Goal: Task Accomplishment & Management: Complete application form

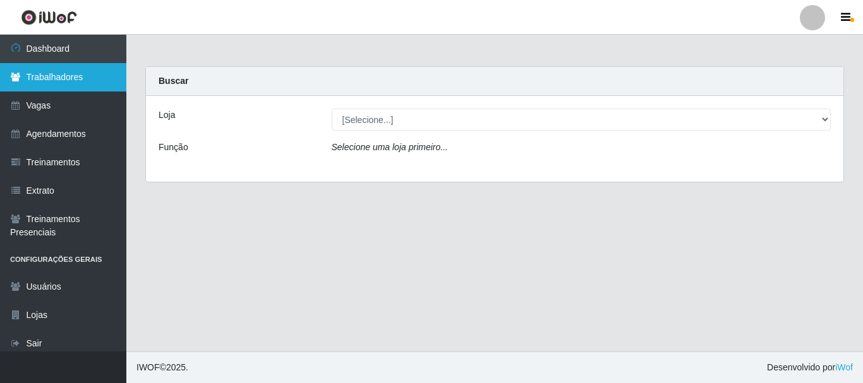
click at [30, 87] on link "Trabalhadores" at bounding box center [63, 77] width 126 height 28
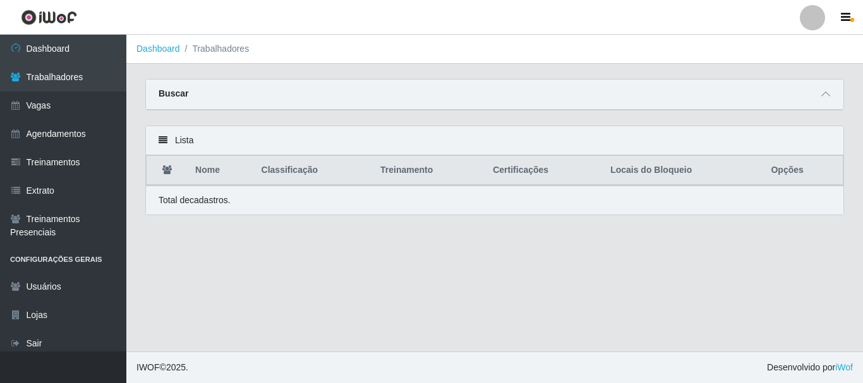
click at [197, 167] on th "Nome" at bounding box center [221, 171] width 66 height 30
click at [208, 201] on p "Total de cadastros." at bounding box center [194, 200] width 72 height 13
drag, startPoint x: 304, startPoint y: 174, endPoint x: 513, endPoint y: 168, distance: 209.1
click at [318, 172] on th "Classificação" at bounding box center [313, 171] width 119 height 30
click at [619, 172] on th "Locais do Bloqueio" at bounding box center [682, 171] width 160 height 30
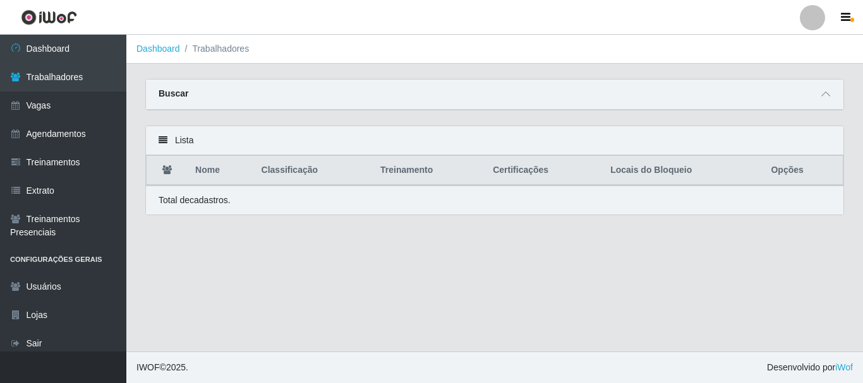
click at [681, 169] on th "Locais do Bloqueio" at bounding box center [682, 171] width 160 height 30
click at [798, 171] on th "Opções" at bounding box center [803, 171] width 80 height 30
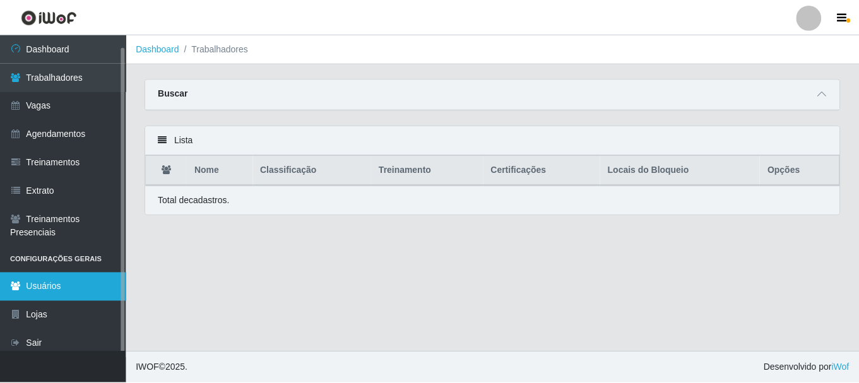
scroll to position [6, 0]
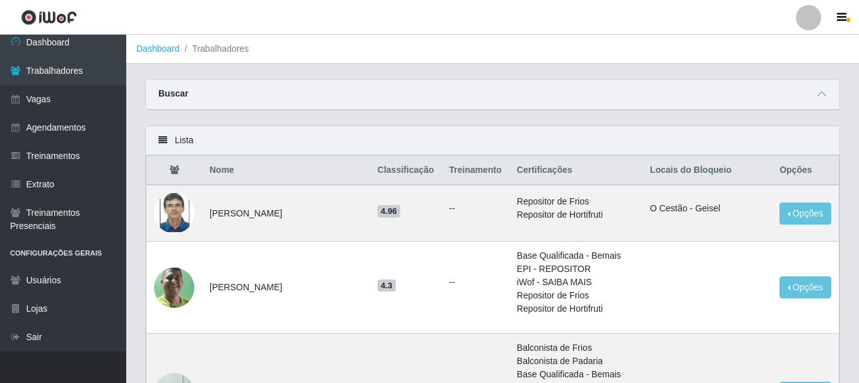
click at [710, 186] on th "Locais do Bloqueio" at bounding box center [707, 171] width 129 height 30
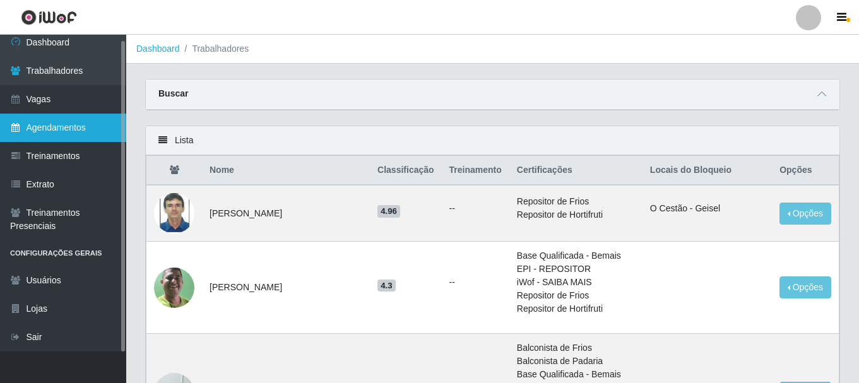
click at [55, 121] on link "Agendamentos" at bounding box center [63, 128] width 126 height 28
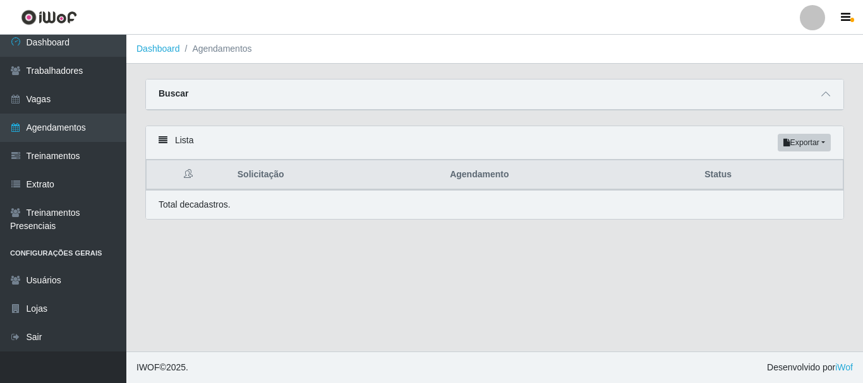
click at [462, 176] on th "Agendamento" at bounding box center [569, 175] width 254 height 30
click at [724, 173] on th "Status" at bounding box center [769, 175] width 146 height 30
click at [796, 145] on button "Exportar" at bounding box center [803, 143] width 53 height 18
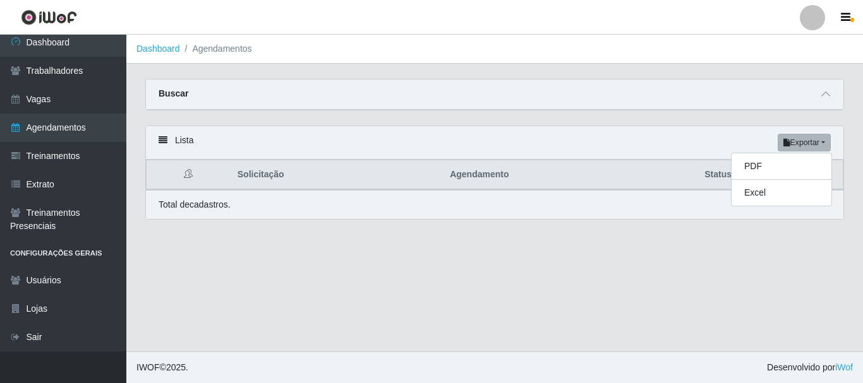
click at [687, 114] on div "Carregando... Buscar Início em Término em Status [Selecione...] AGENDADO AGUARD…" at bounding box center [494, 102] width 717 height 47
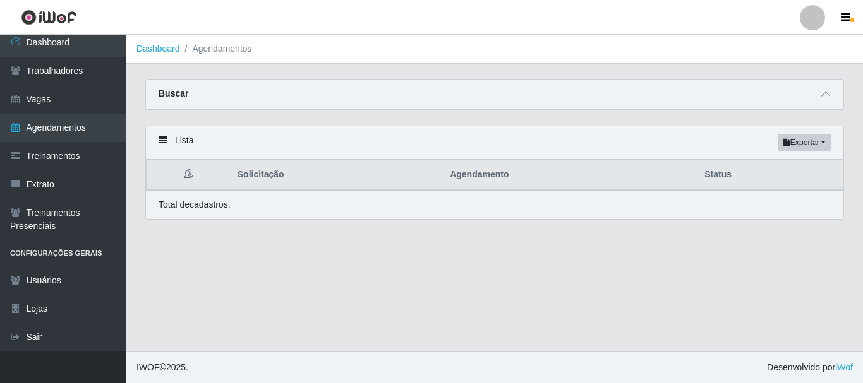
click at [163, 143] on icon at bounding box center [162, 140] width 9 height 9
click at [164, 138] on icon at bounding box center [162, 140] width 9 height 9
click at [205, 138] on div "Lista Exportar PDF Excel" at bounding box center [494, 142] width 697 height 33
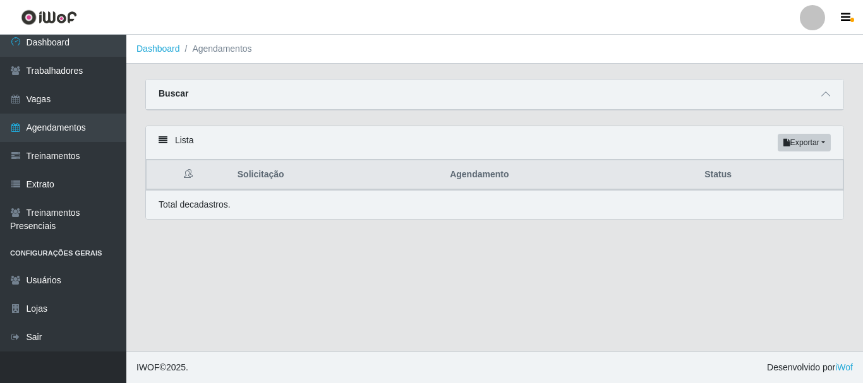
click at [263, 173] on th "Solicitação" at bounding box center [336, 175] width 212 height 30
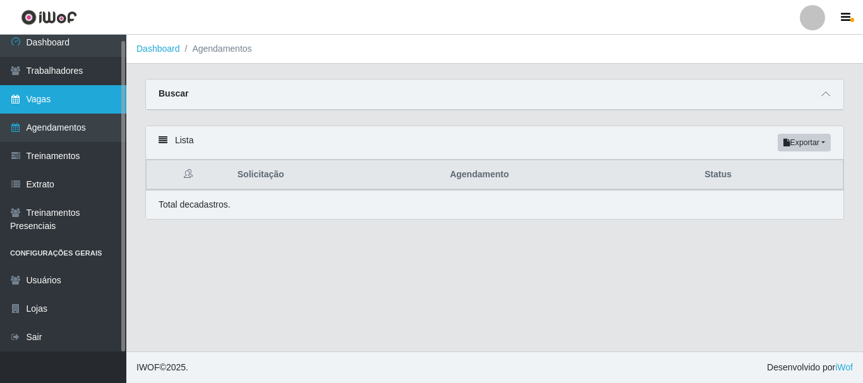
click at [55, 102] on link "Vagas" at bounding box center [63, 99] width 126 height 28
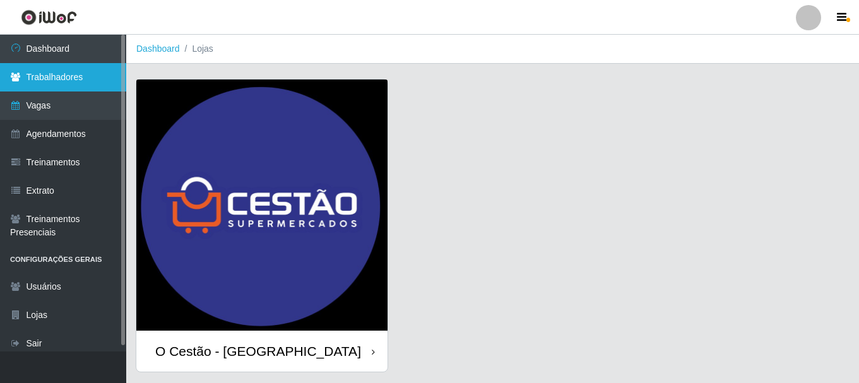
click at [78, 73] on link "Trabalhadores" at bounding box center [63, 77] width 126 height 28
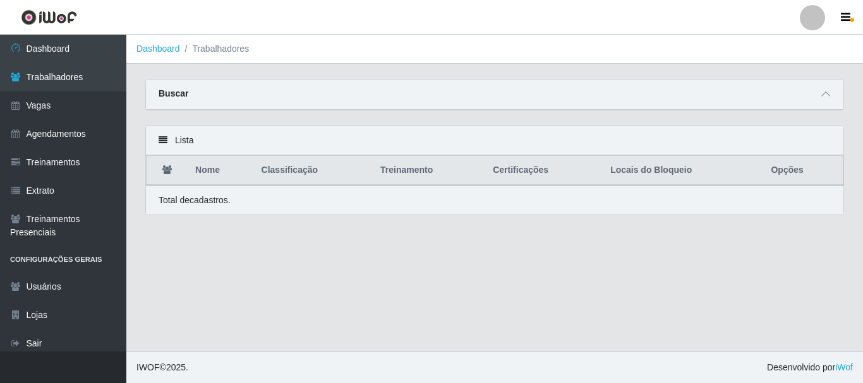
click at [182, 99] on strong "Buscar" at bounding box center [173, 93] width 30 height 10
click at [220, 95] on div "Buscar" at bounding box center [494, 95] width 697 height 30
click at [175, 138] on div "Lista" at bounding box center [494, 140] width 697 height 29
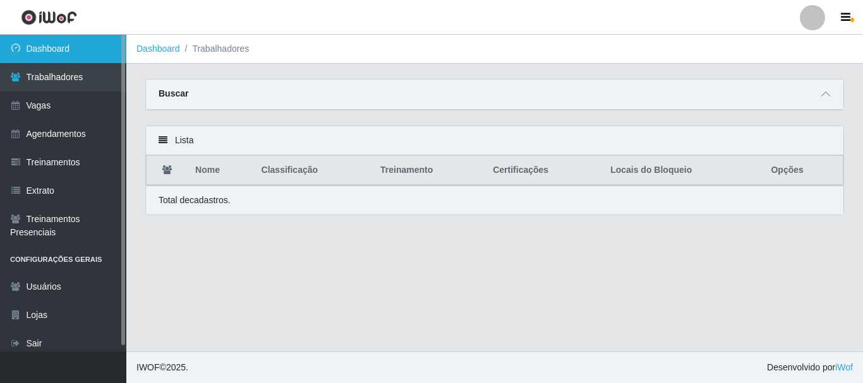
click at [29, 49] on link "Dashboard" at bounding box center [63, 49] width 126 height 28
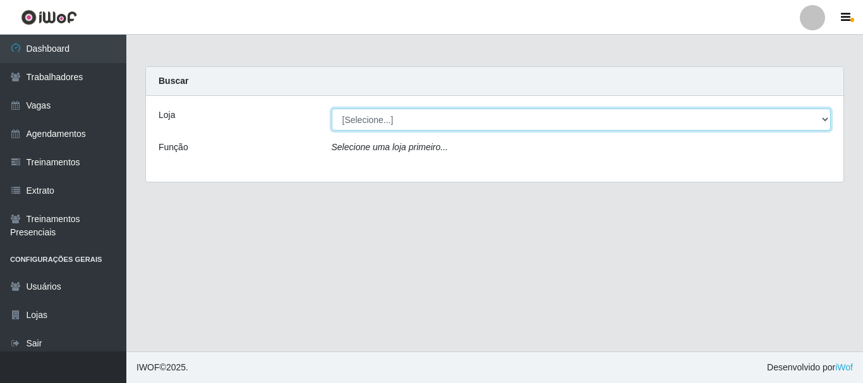
click at [827, 119] on select "[Selecione...] O Cestão - [GEOGRAPHIC_DATA]" at bounding box center [580, 120] width 499 height 22
select select "238"
click at [331, 109] on select "[Selecione...] O Cestão - [GEOGRAPHIC_DATA]" at bounding box center [580, 120] width 499 height 22
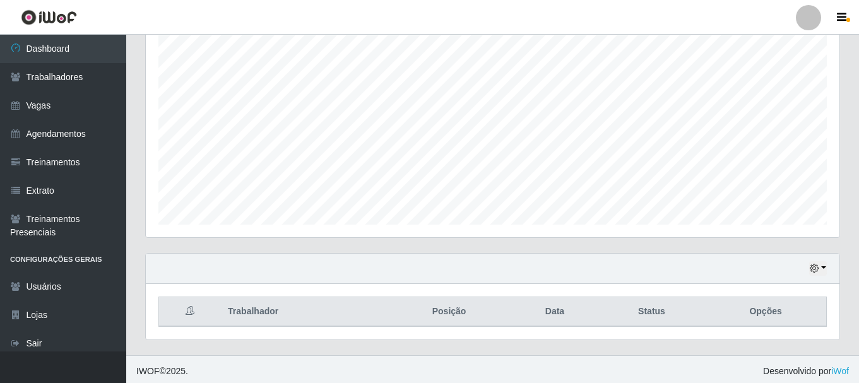
scroll to position [230, 0]
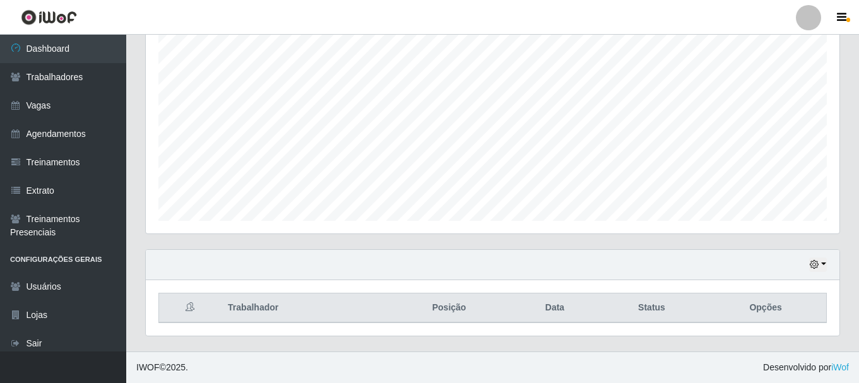
click at [752, 308] on th "Opções" at bounding box center [765, 309] width 121 height 30
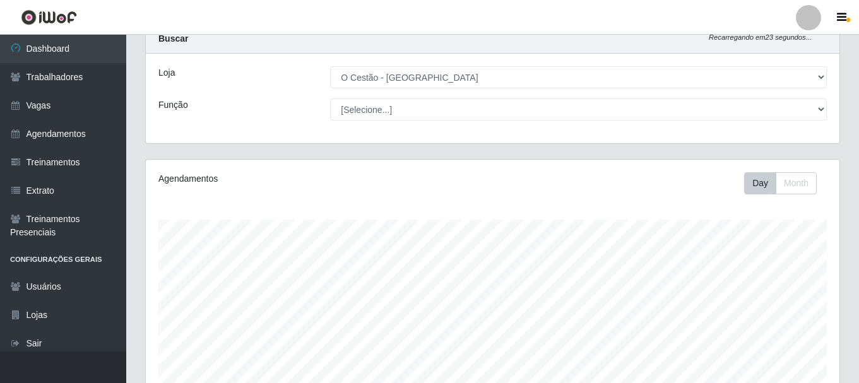
scroll to position [0, 0]
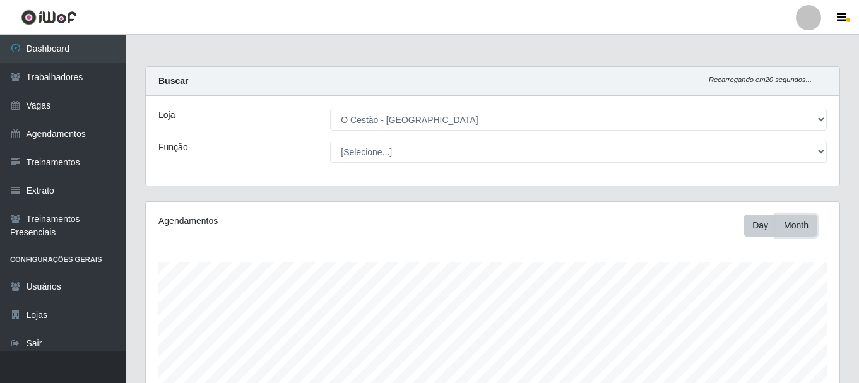
click at [806, 229] on button "Month" at bounding box center [796, 226] width 41 height 22
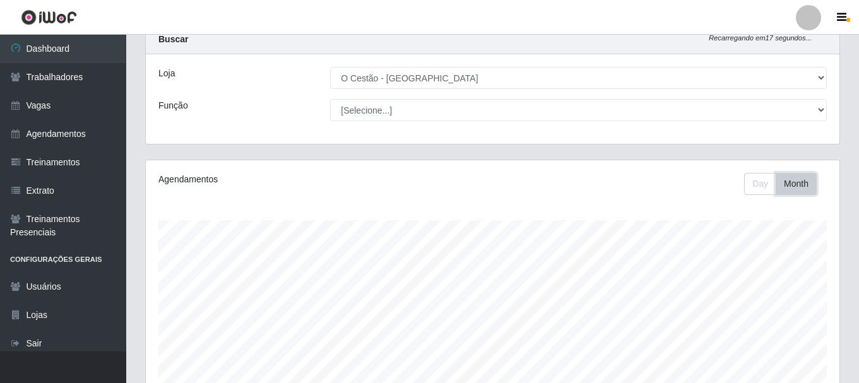
scroll to position [41, 0]
click at [761, 188] on button "Day" at bounding box center [760, 185] width 32 height 22
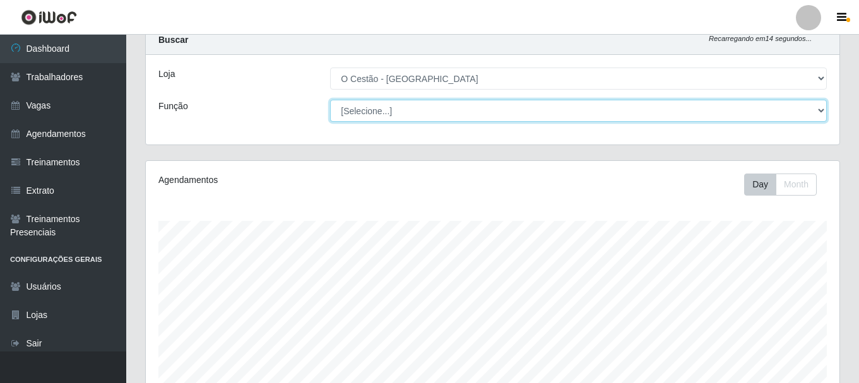
click at [560, 110] on select "[Selecione...] ASG ASG + ASG ++ Auxiliar de Estoque Auxiliar de Estoque + Auxil…" at bounding box center [578, 111] width 497 height 22
select select "22"
click at [330, 100] on select "[Selecione...] ASG ASG + ASG ++ Auxiliar de Estoque Auxiliar de Estoque + Auxil…" at bounding box center [578, 111] width 497 height 22
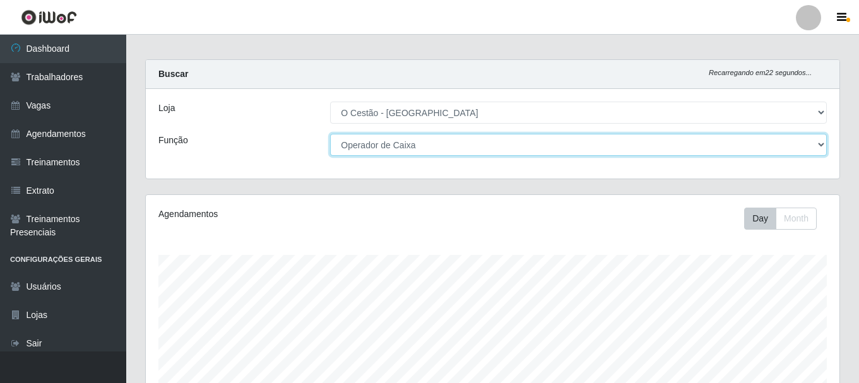
scroll to position [0, 0]
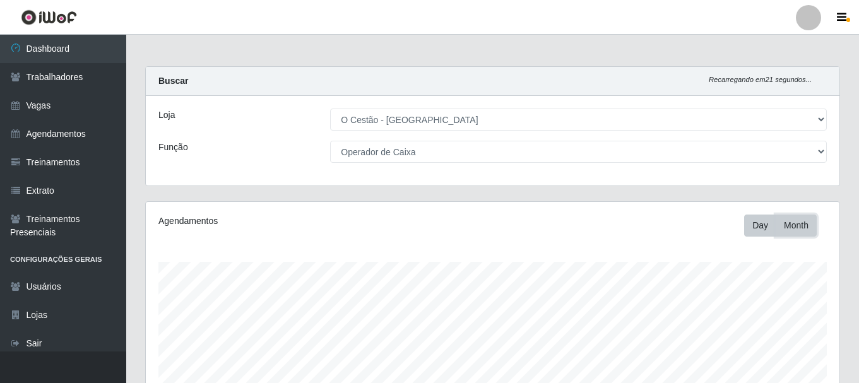
click at [799, 228] on button "Month" at bounding box center [796, 226] width 41 height 22
click at [763, 224] on button "Day" at bounding box center [760, 226] width 32 height 22
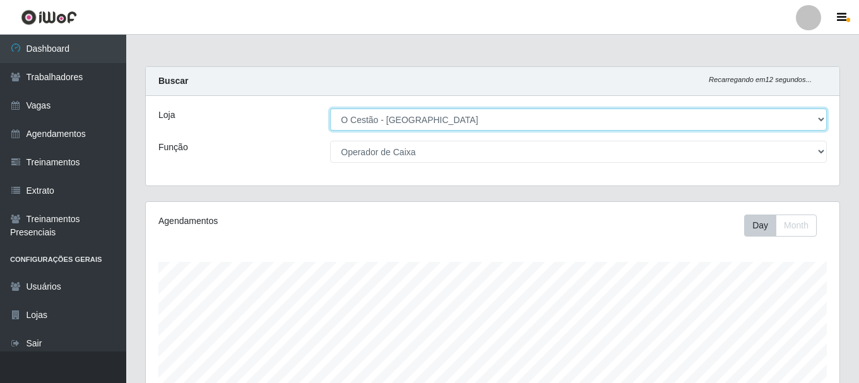
click at [821, 126] on select "[Selecione...] O Cestão - [GEOGRAPHIC_DATA]" at bounding box center [578, 120] width 497 height 22
click at [330, 109] on select "[Selecione...] O Cestão - [GEOGRAPHIC_DATA]" at bounding box center [578, 120] width 497 height 22
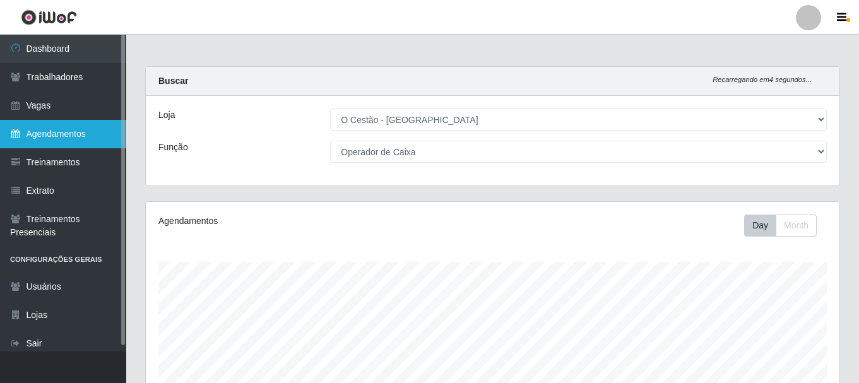
click at [69, 138] on link "Agendamentos" at bounding box center [63, 134] width 126 height 28
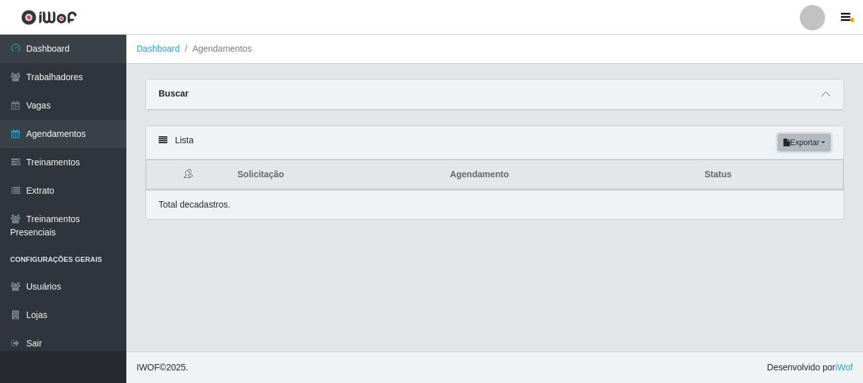
click at [803, 136] on button "Exportar" at bounding box center [803, 143] width 53 height 18
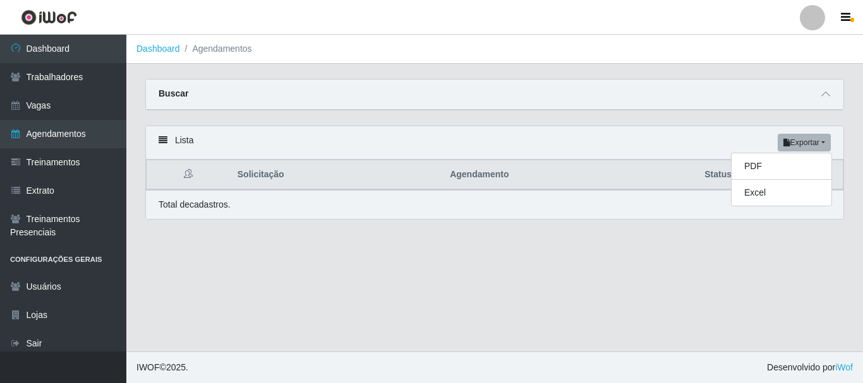
click at [558, 196] on div "Total de cadastros." at bounding box center [494, 204] width 697 height 29
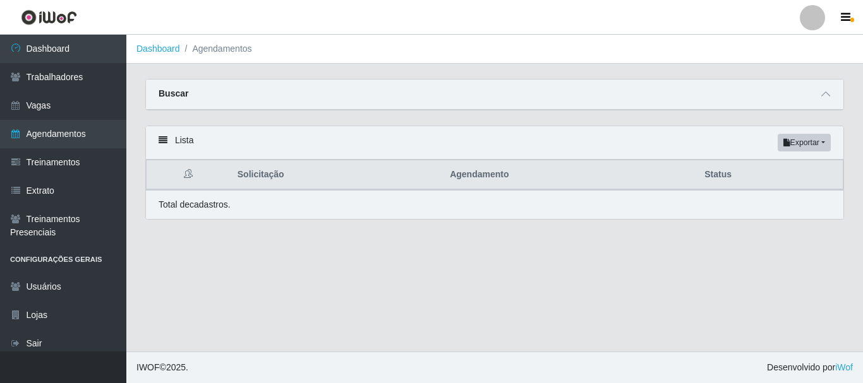
click at [451, 89] on div "Buscar" at bounding box center [494, 95] width 697 height 30
click at [827, 95] on icon at bounding box center [825, 94] width 9 height 9
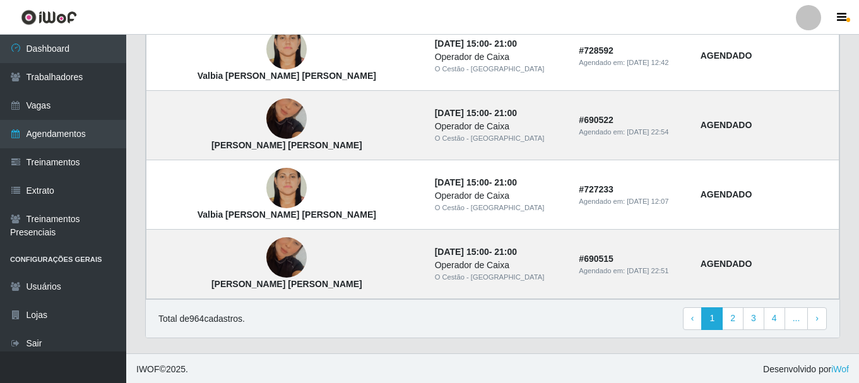
scroll to position [1155, 0]
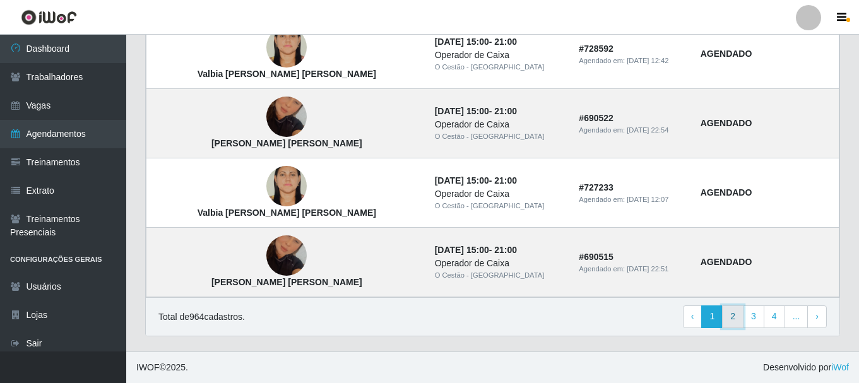
click at [735, 309] on link "2" at bounding box center [732, 317] width 21 height 23
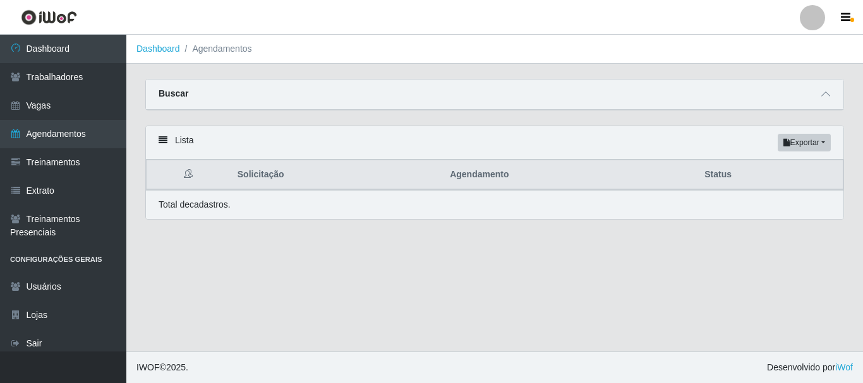
click at [780, 104] on div "Buscar" at bounding box center [494, 95] width 697 height 30
click at [821, 96] on icon at bounding box center [825, 94] width 9 height 9
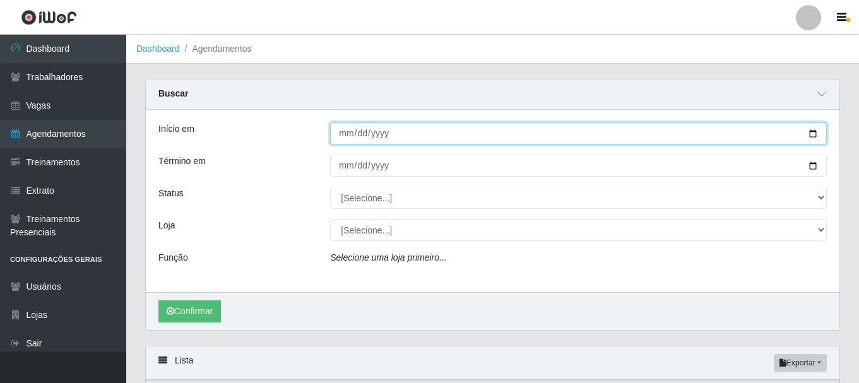
click at [388, 126] on input "Início em" at bounding box center [578, 133] width 497 height 22
type input "[DATE]"
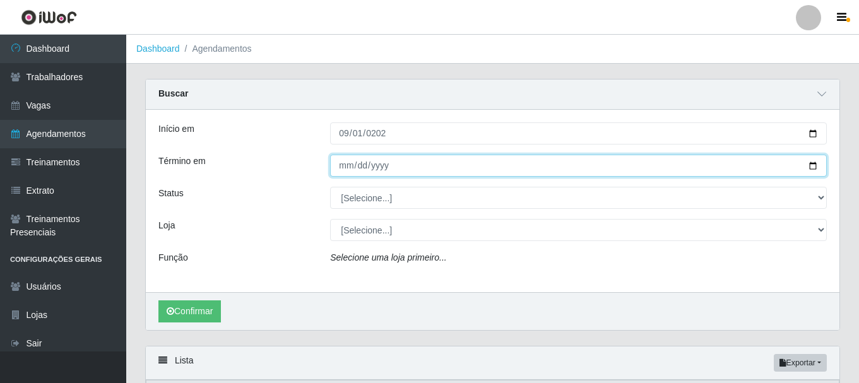
click at [380, 163] on input "Término em" at bounding box center [578, 166] width 497 height 22
click at [349, 169] on input "Término em" at bounding box center [578, 166] width 497 height 22
type input "[DATE]"
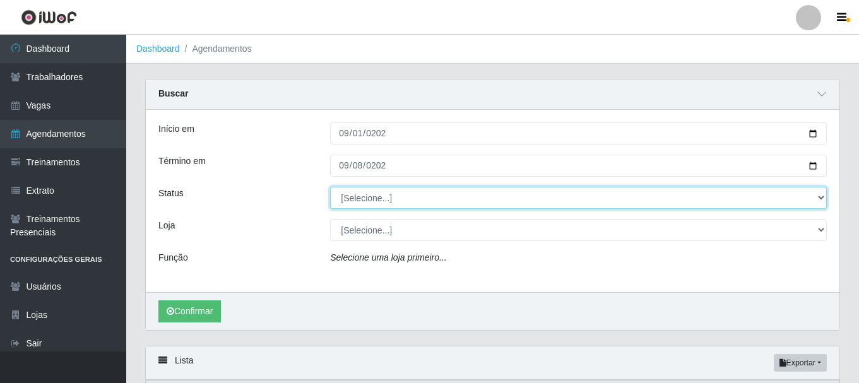
click at [383, 188] on select "[Selecione...] AGENDADO AGUARDANDO LIBERAR EM ANDAMENTO EM REVISÃO FINALIZADO C…" at bounding box center [578, 198] width 497 height 22
select select "AGENDADO"
click at [330, 188] on select "[Selecione...] AGENDADO AGUARDANDO LIBERAR EM ANDAMENTO EM REVISÃO FINALIZADO C…" at bounding box center [578, 198] width 497 height 22
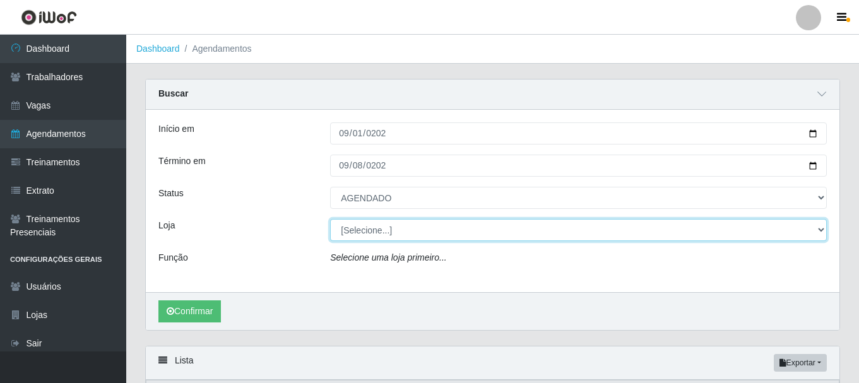
click at [393, 230] on select "[Selecione...] O Cestão - [GEOGRAPHIC_DATA]" at bounding box center [578, 230] width 497 height 22
select select "238"
click at [330, 220] on select "[Selecione...] O Cestão - [GEOGRAPHIC_DATA]" at bounding box center [578, 230] width 497 height 22
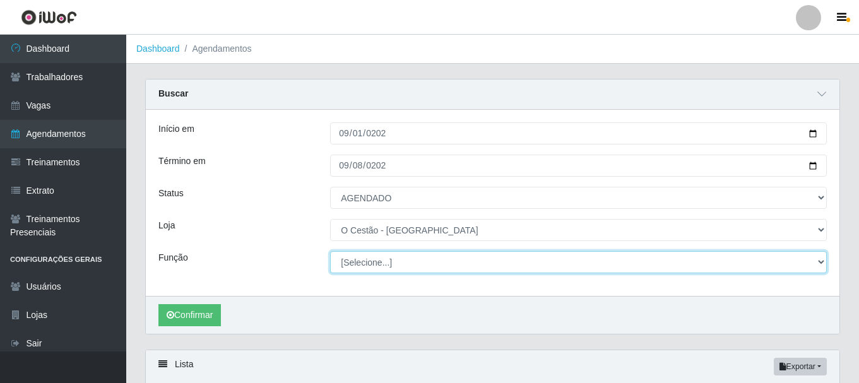
click at [387, 265] on select "[Selecione...] ASG ASG + ASG ++ Auxiliar de Estoque Auxiliar de Estoque + Auxil…" at bounding box center [578, 262] width 497 height 22
select select "72"
click at [330, 252] on select "[Selecione...] ASG ASG + ASG ++ Auxiliar de Estoque Auxiliar de Estoque + Auxil…" at bounding box center [578, 262] width 497 height 22
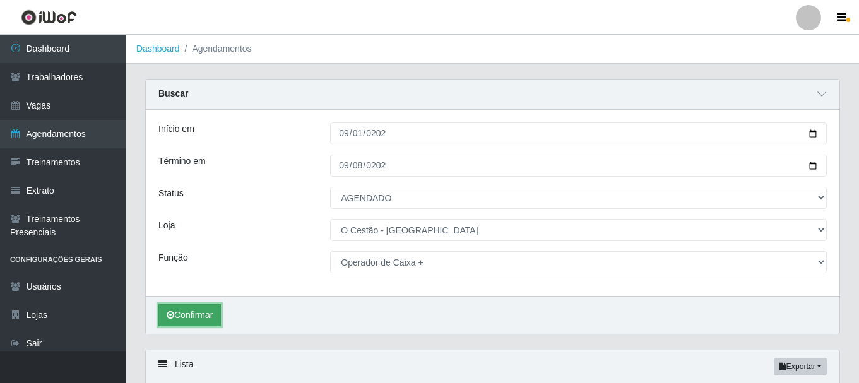
click at [212, 316] on button "Confirmar" at bounding box center [189, 315] width 63 height 22
click at [823, 88] on span at bounding box center [822, 94] width 15 height 15
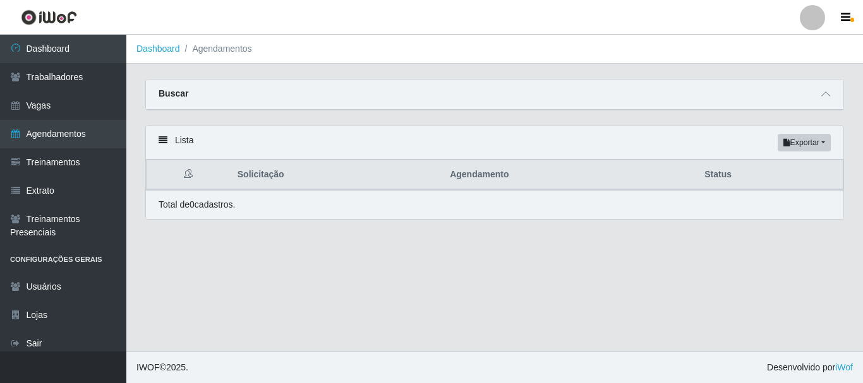
click at [227, 54] on li "Agendamentos" at bounding box center [216, 48] width 72 height 13
click at [222, 47] on li "Agendamentos" at bounding box center [216, 48] width 72 height 13
click at [802, 88] on div "Buscar" at bounding box center [494, 95] width 697 height 30
click at [830, 95] on span at bounding box center [825, 94] width 15 height 15
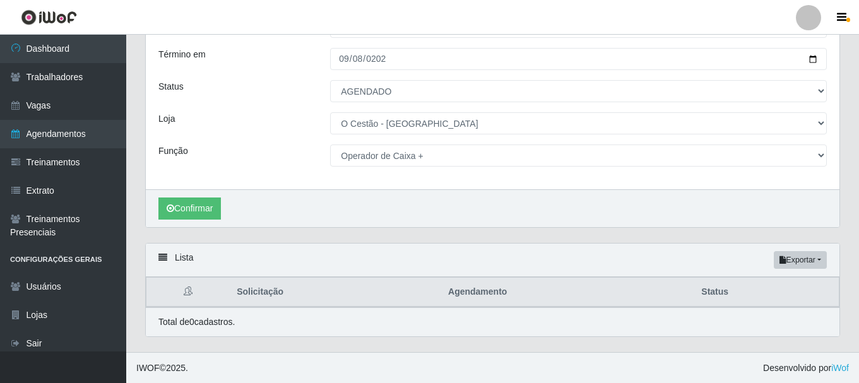
scroll to position [108, 0]
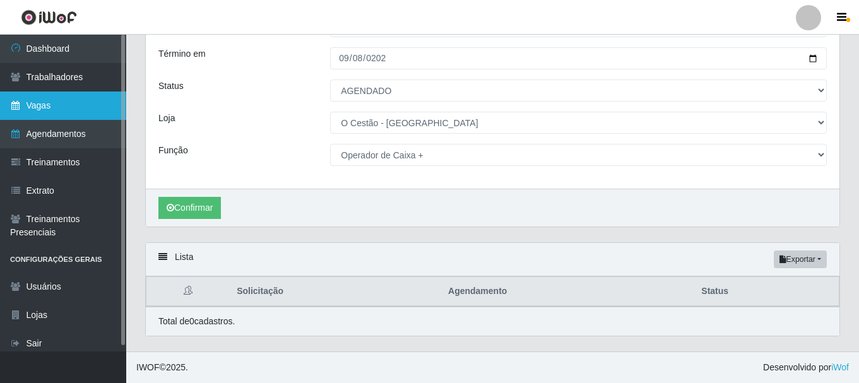
click at [64, 107] on link "Vagas" at bounding box center [63, 106] width 126 height 28
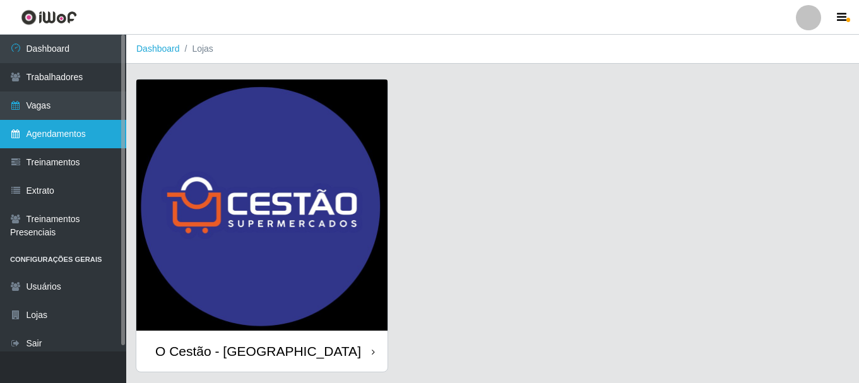
click at [69, 136] on link "Agendamentos" at bounding box center [63, 134] width 126 height 28
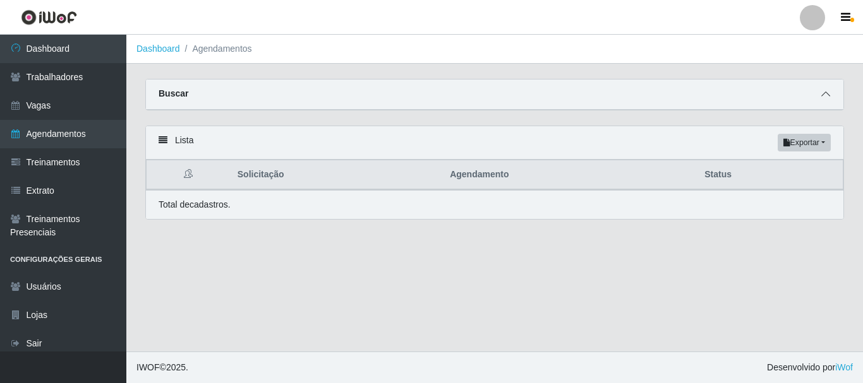
click at [830, 94] on span at bounding box center [825, 94] width 15 height 15
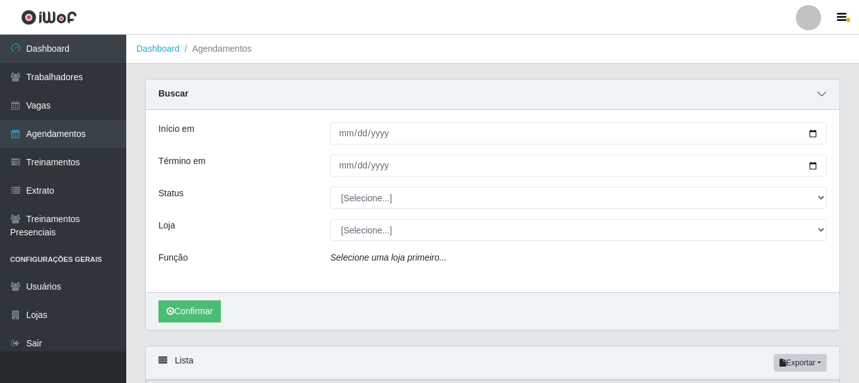
click at [822, 93] on icon at bounding box center [822, 94] width 9 height 9
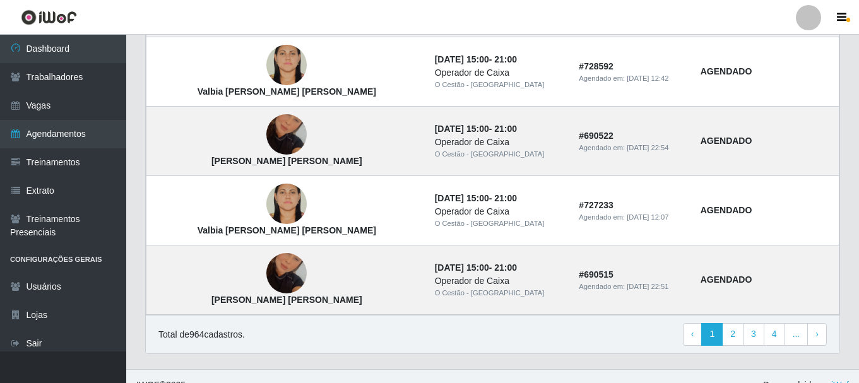
scroll to position [935, 0]
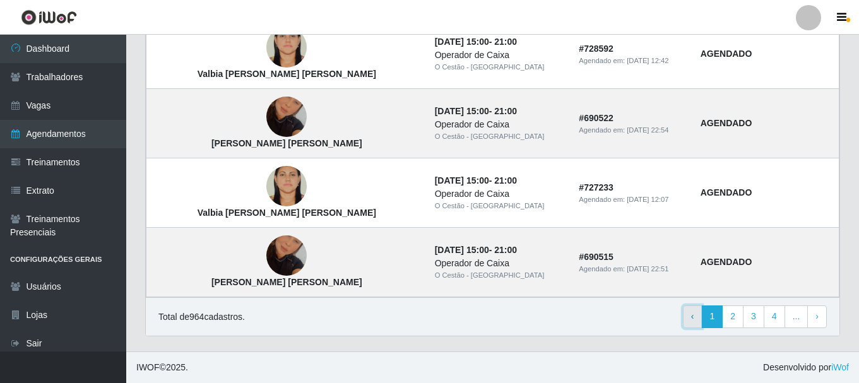
click at [693, 315] on link "‹ Previous" at bounding box center [693, 317] width 20 height 23
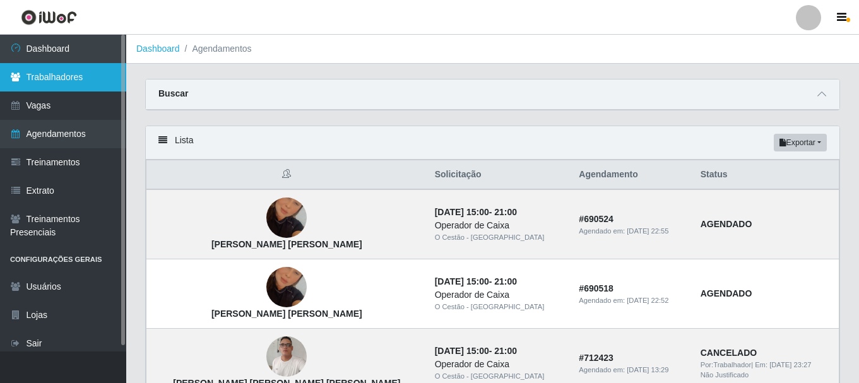
click at [62, 70] on link "Trabalhadores" at bounding box center [63, 77] width 126 height 28
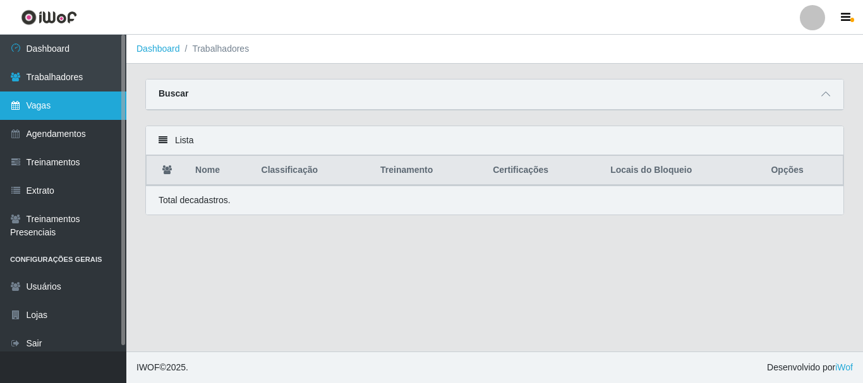
click at [50, 108] on link "Vagas" at bounding box center [63, 106] width 126 height 28
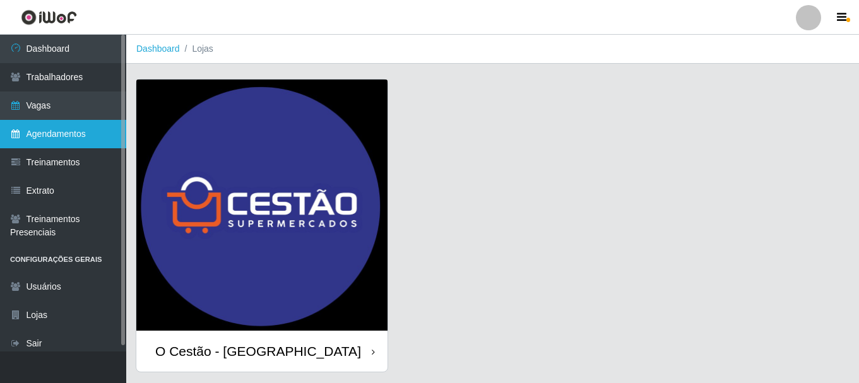
click at [56, 146] on link "Agendamentos" at bounding box center [63, 134] width 126 height 28
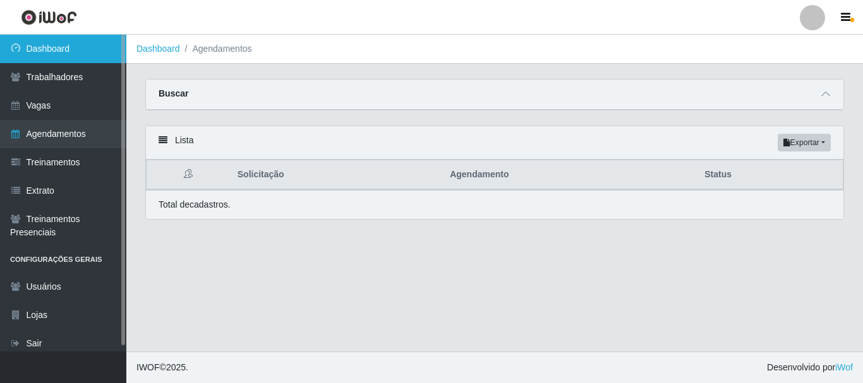
click at [75, 39] on link "Dashboard" at bounding box center [63, 49] width 126 height 28
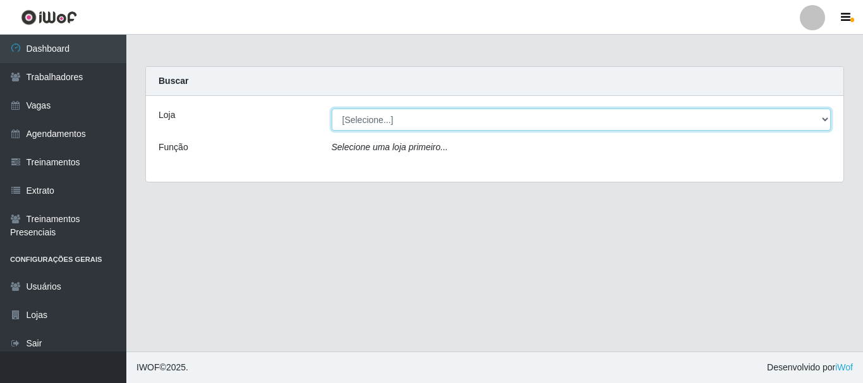
click at [733, 110] on select "[Selecione...] O Cestão - [GEOGRAPHIC_DATA]" at bounding box center [580, 120] width 499 height 22
select select "238"
click at [331, 109] on select "[Selecione...] O Cestão - [GEOGRAPHIC_DATA]" at bounding box center [580, 120] width 499 height 22
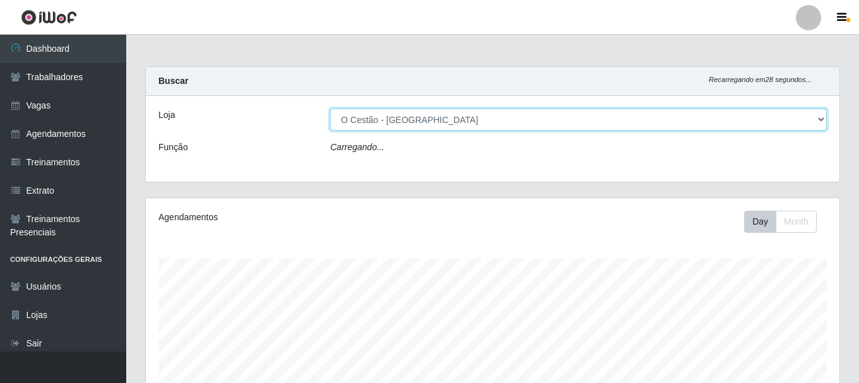
scroll to position [262, 694]
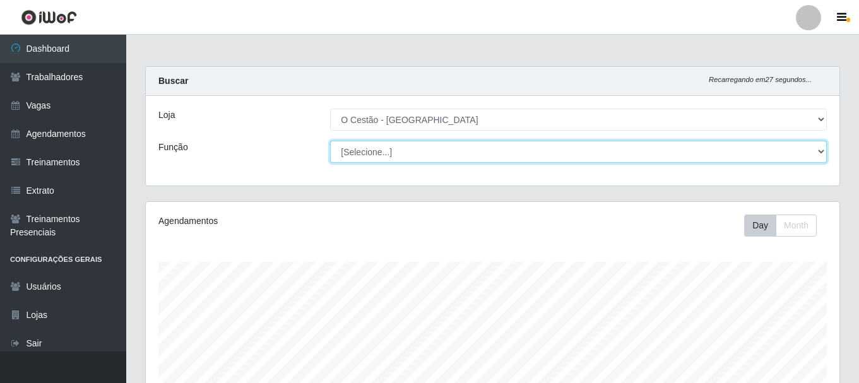
click at [801, 155] on select "[Selecione...] ASG ASG + ASG ++ Auxiliar de Estoque Auxiliar de Estoque + Auxil…" at bounding box center [578, 152] width 497 height 22
select select "22"
click at [330, 141] on select "[Selecione...] ASG ASG + ASG ++ Auxiliar de Estoque Auxiliar de Estoque + Auxil…" at bounding box center [578, 152] width 497 height 22
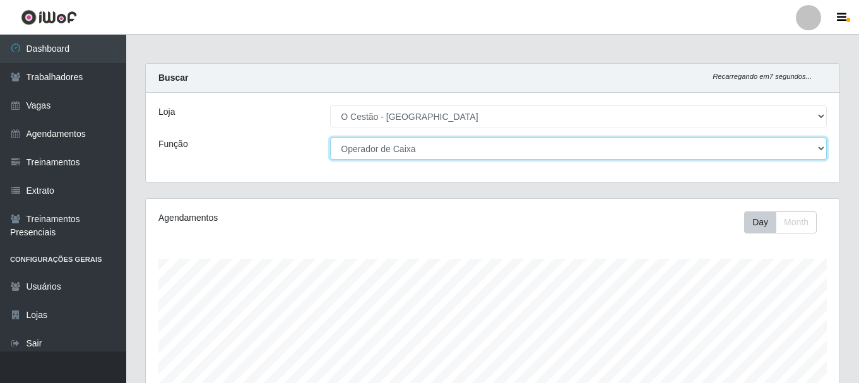
scroll to position [0, 0]
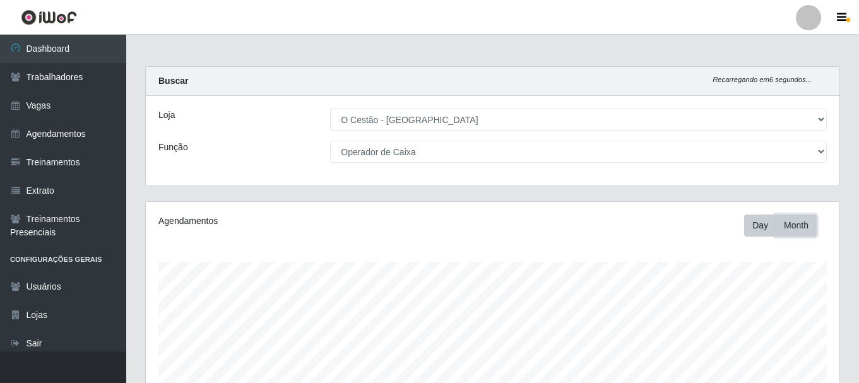
click at [780, 232] on button "Month" at bounding box center [796, 226] width 41 height 22
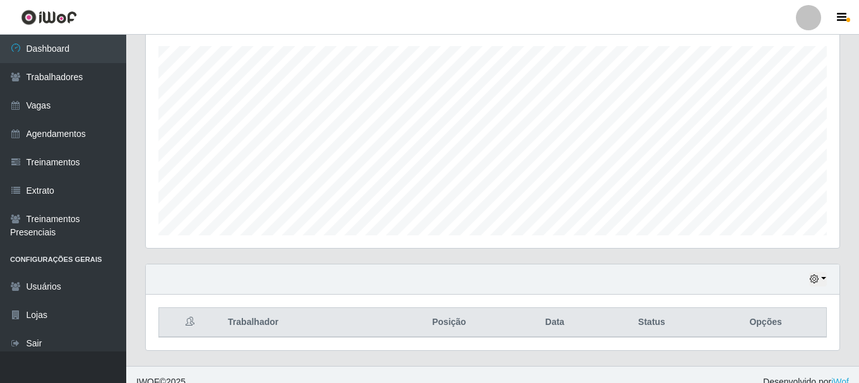
scroll to position [230, 0]
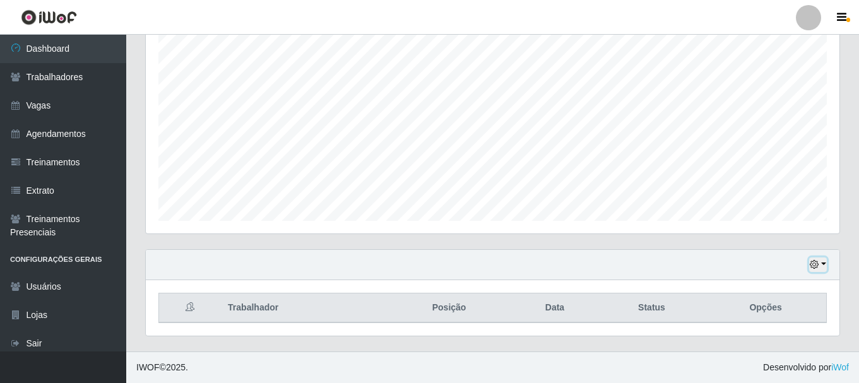
click at [818, 265] on icon "button" at bounding box center [814, 264] width 9 height 9
click at [188, 309] on icon at bounding box center [190, 306] width 9 height 9
drag, startPoint x: 811, startPoint y: 268, endPoint x: 811, endPoint y: 261, distance: 7.6
click at [811, 268] on icon "button" at bounding box center [814, 264] width 9 height 9
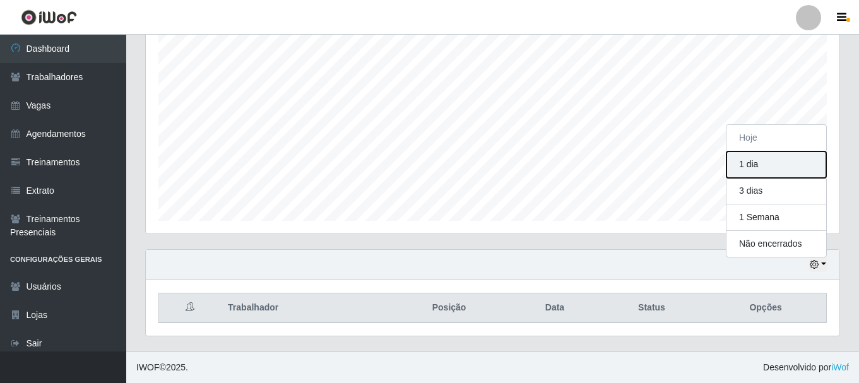
click at [769, 171] on button "1 dia" at bounding box center [777, 165] width 100 height 27
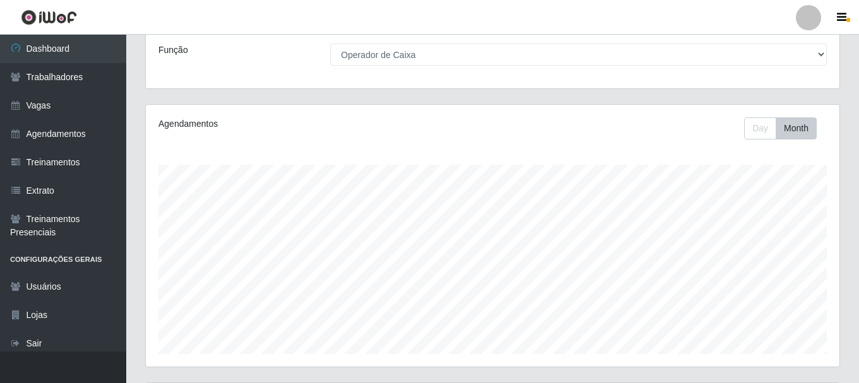
scroll to position [0, 0]
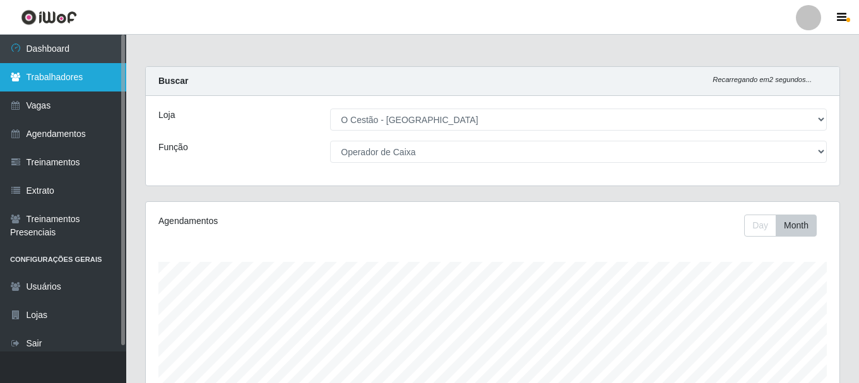
click at [38, 80] on link "Trabalhadores" at bounding box center [63, 77] width 126 height 28
